Goal: Transaction & Acquisition: Purchase product/service

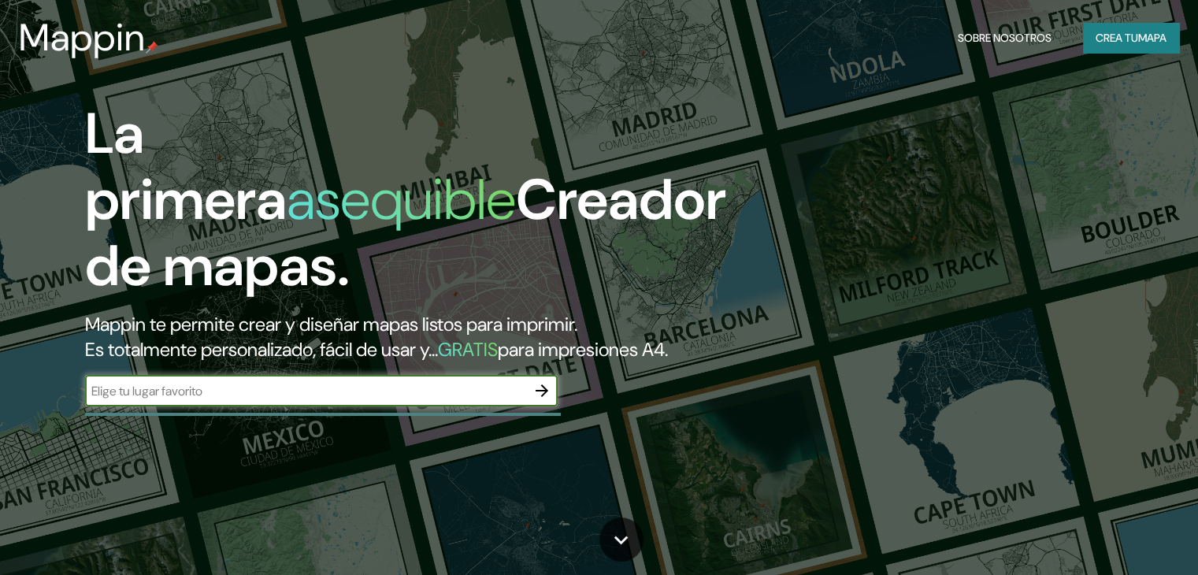
click at [551, 400] on icon "button" at bounding box center [542, 390] width 19 height 19
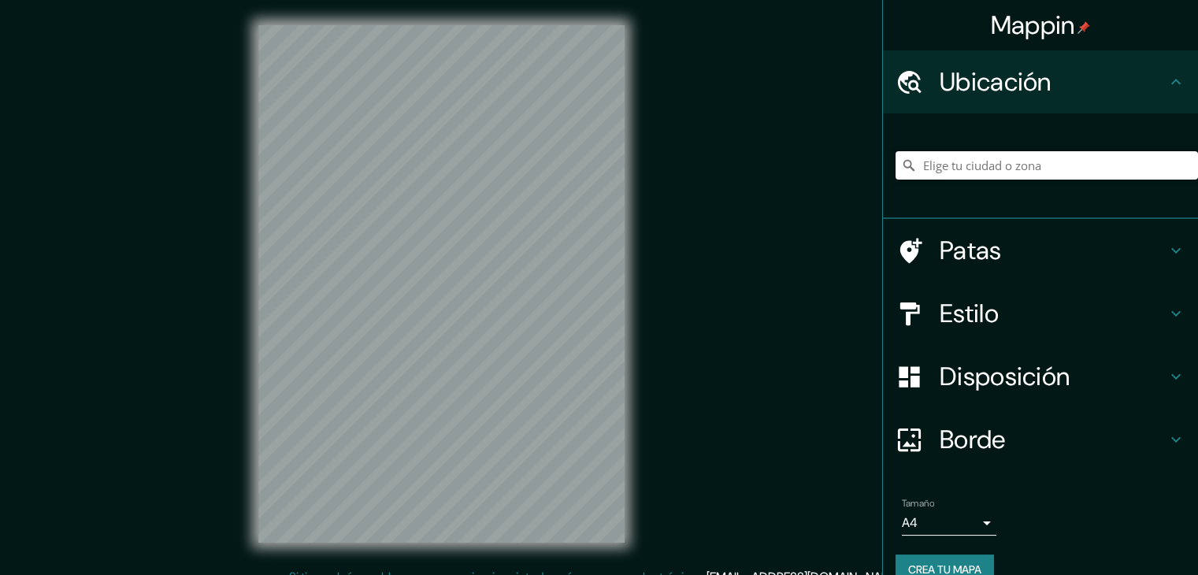
click at [1045, 168] on input "Elige tu ciudad o zona" at bounding box center [1047, 165] width 303 height 28
click at [1044, 168] on input "[GEOGRAPHIC_DATA][PERSON_NAME], [GEOGRAPHIC_DATA]" at bounding box center [1047, 165] width 303 height 28
click at [993, 165] on input "[GEOGRAPHIC_DATA][PERSON_NAME], [GEOGRAPHIC_DATA]" at bounding box center [1047, 165] width 303 height 28
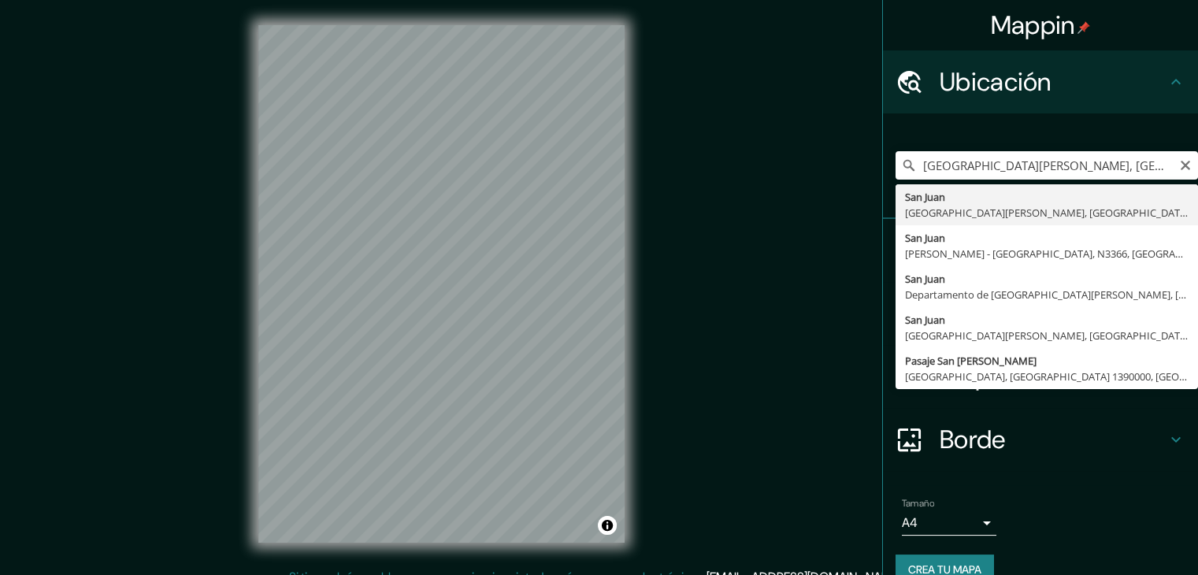
type input "[GEOGRAPHIC_DATA][PERSON_NAME], [GEOGRAPHIC_DATA][PERSON_NAME], [GEOGRAPHIC_DAT…"
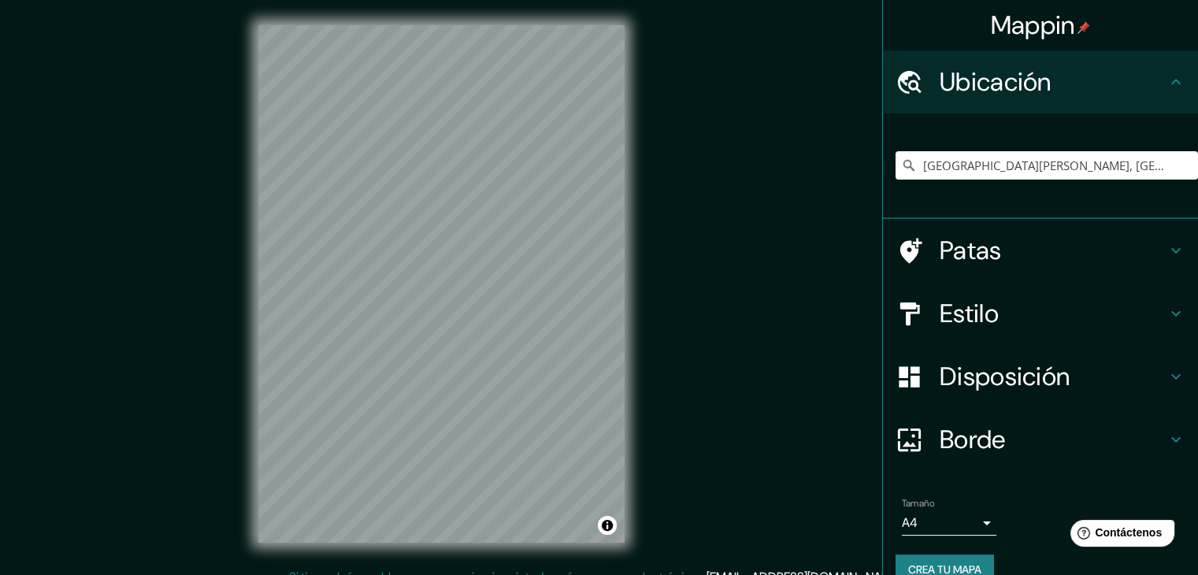
click at [975, 318] on font "Estilo" at bounding box center [969, 313] width 59 height 33
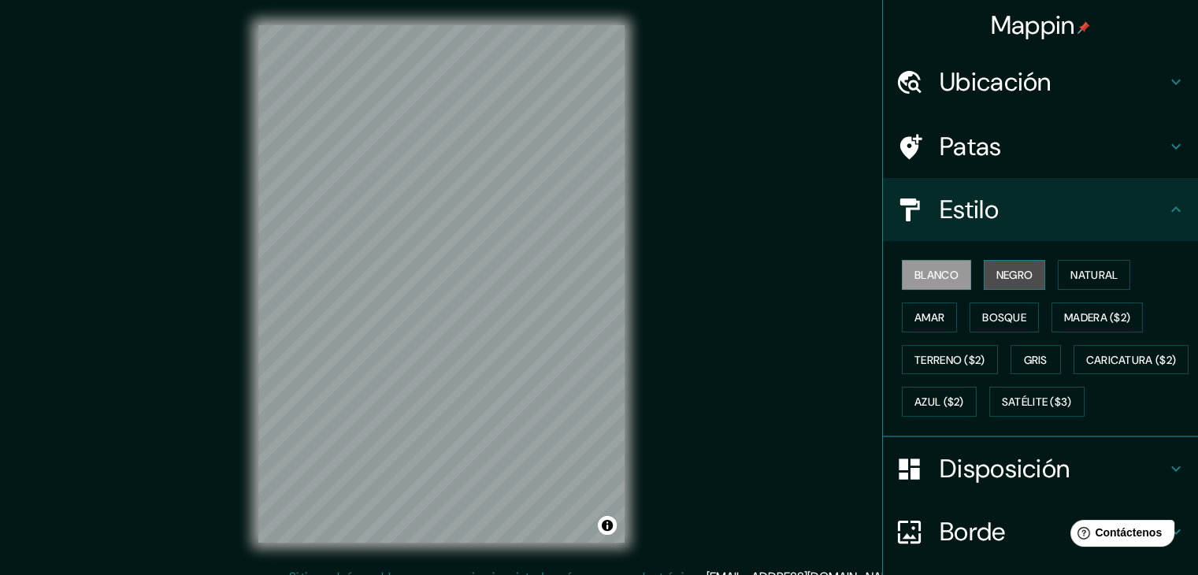
click at [984, 277] on button "Negro" at bounding box center [1015, 275] width 62 height 30
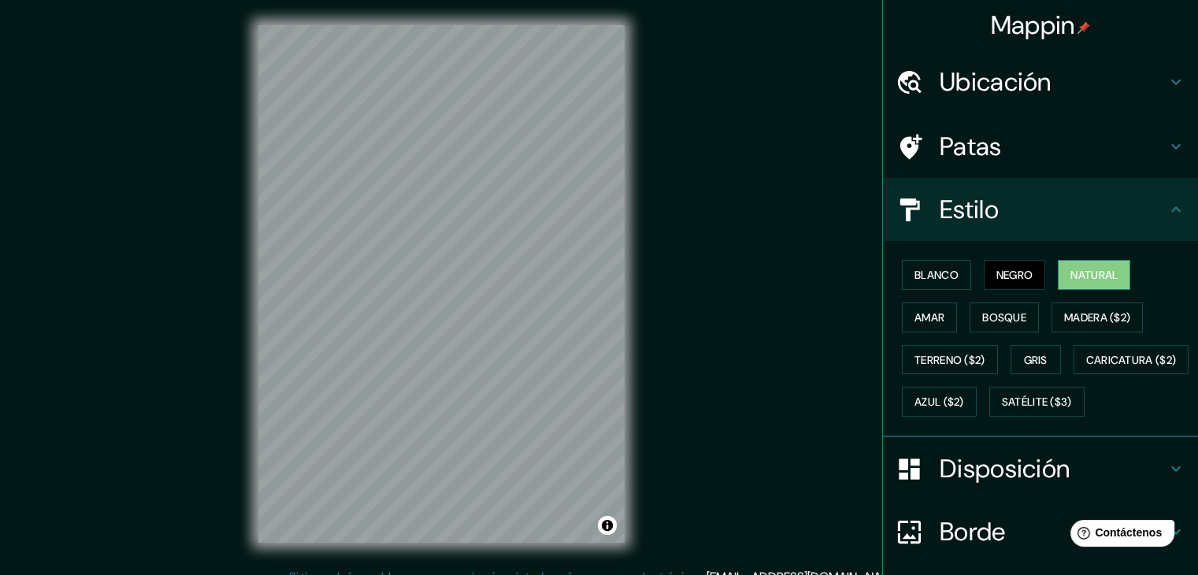
click at [1082, 270] on font "Natural" at bounding box center [1094, 275] width 47 height 14
click at [940, 316] on button "Amar" at bounding box center [929, 318] width 55 height 30
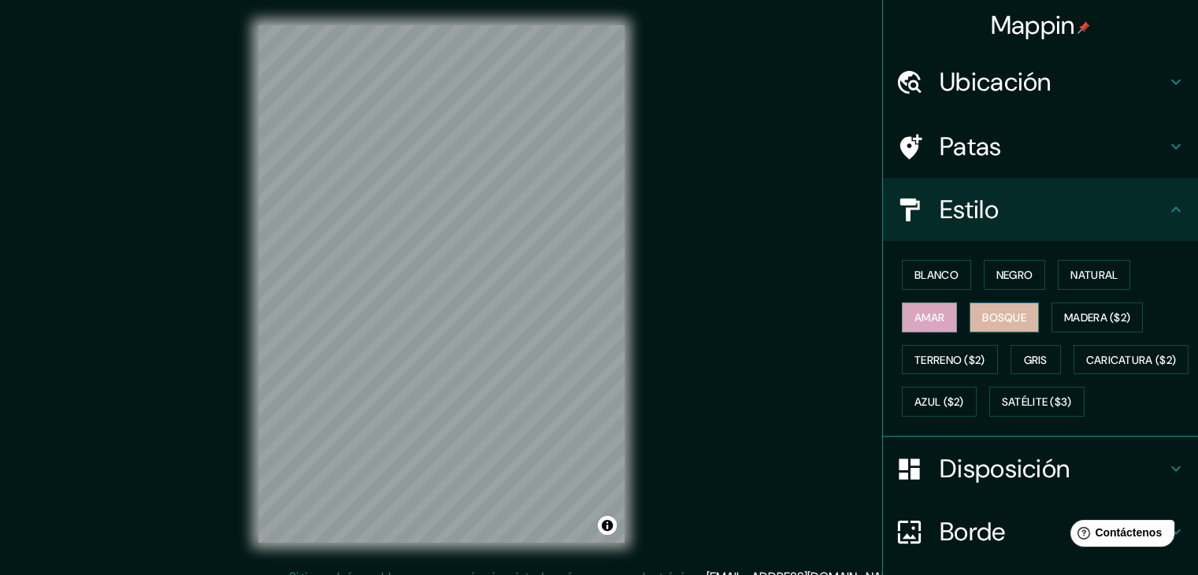
click at [1010, 307] on font "Bosque" at bounding box center [1004, 317] width 44 height 20
click at [1087, 318] on font "Madera ($2)" at bounding box center [1097, 317] width 66 height 14
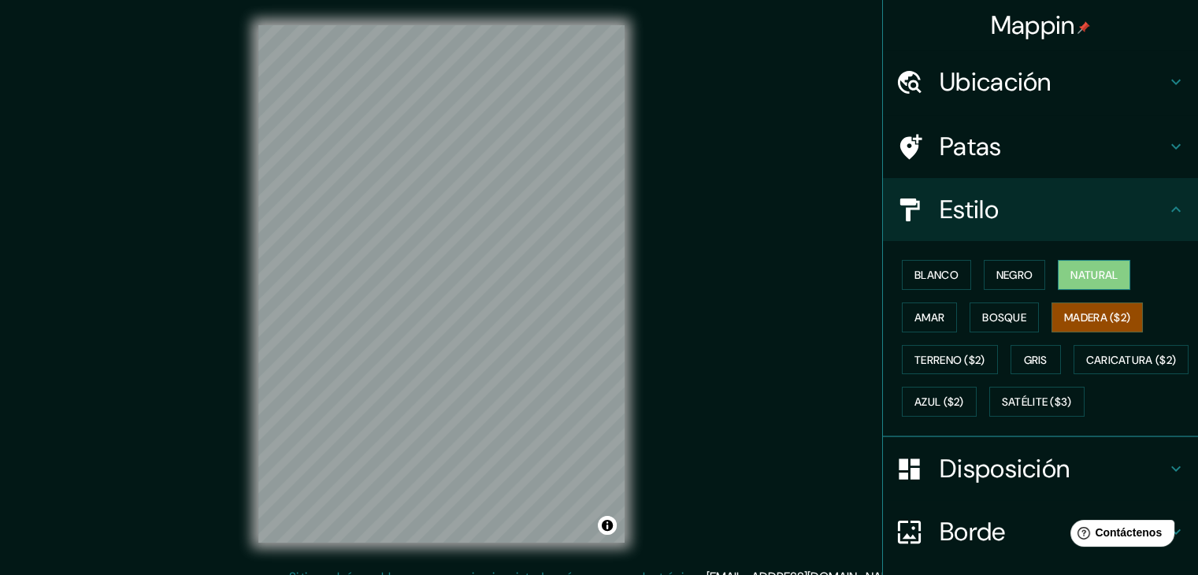
click at [1080, 278] on font "Natural" at bounding box center [1094, 275] width 47 height 14
click at [1024, 354] on font "Gris" at bounding box center [1036, 360] width 24 height 14
click at [1109, 268] on font "Natural" at bounding box center [1094, 275] width 47 height 14
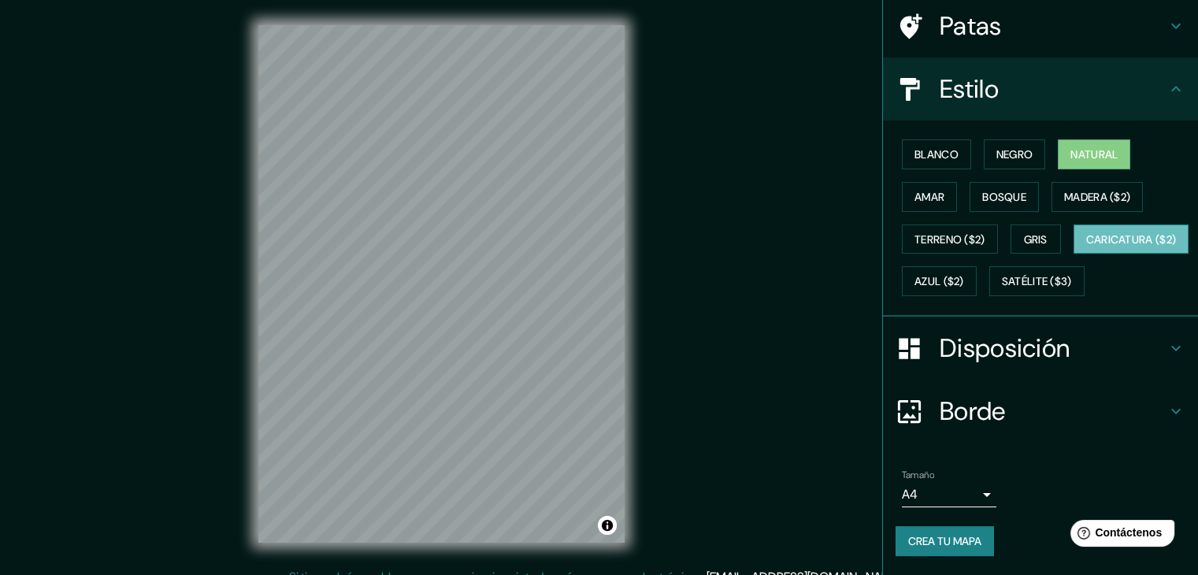
scroll to position [158, 0]
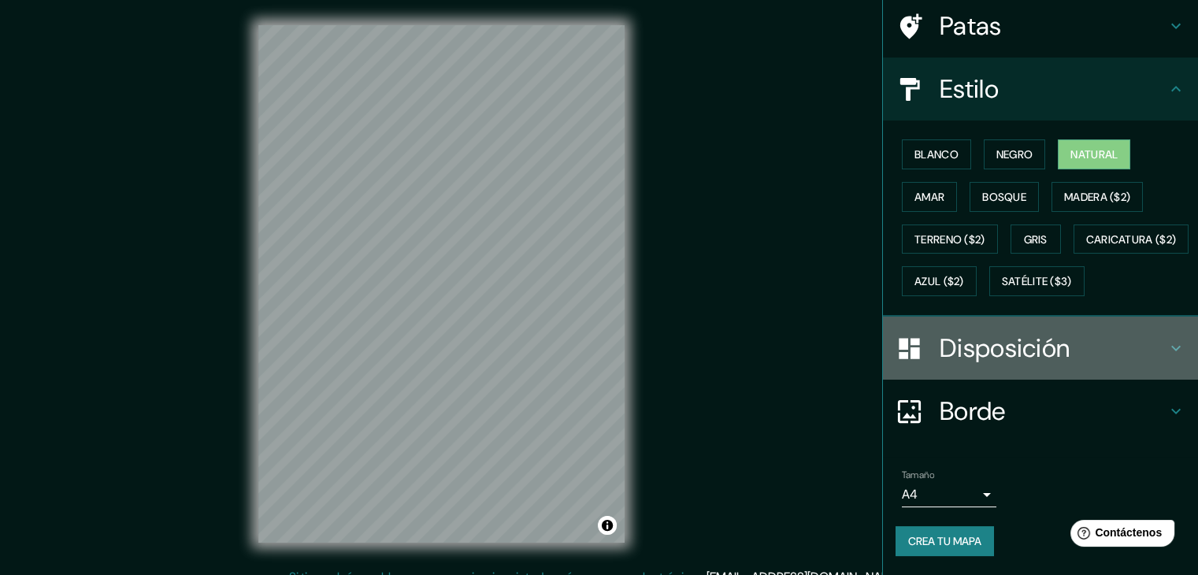
click at [984, 342] on font "Disposición" at bounding box center [1005, 348] width 130 height 33
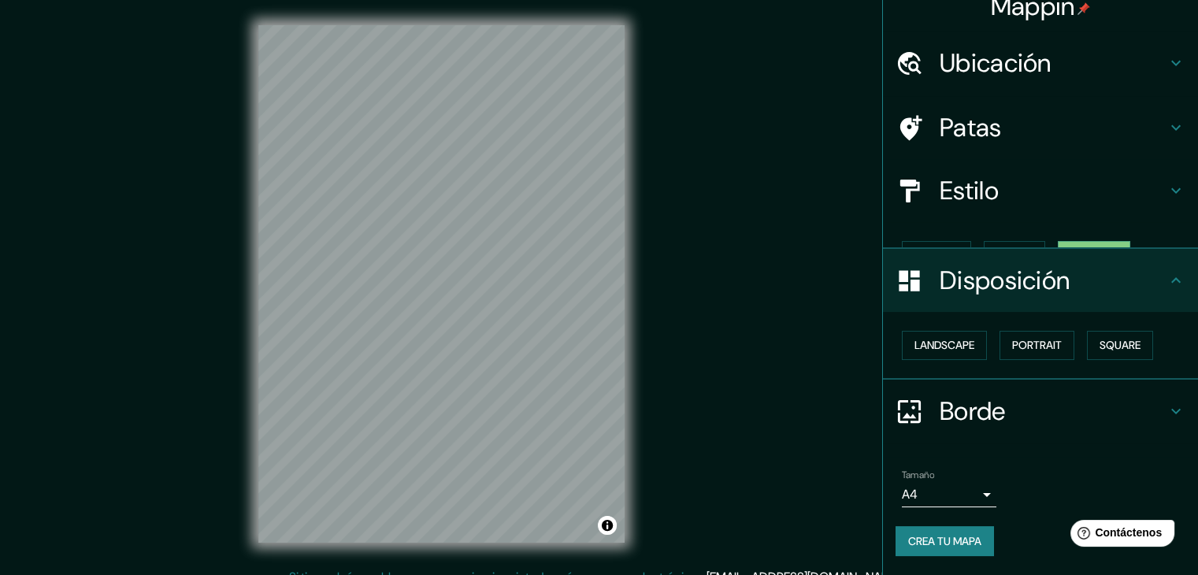
scroll to position [0, 0]
